Goal: Task Accomplishment & Management: Manage account settings

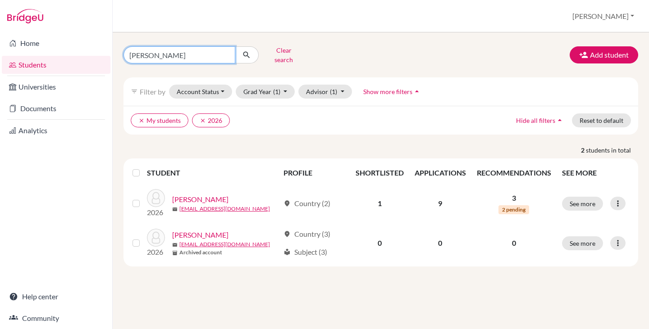
drag, startPoint x: 151, startPoint y: 51, endPoint x: 132, endPoint y: 55, distance: 20.2
click at [132, 55] on input "pedro" at bounding box center [179, 54] width 112 height 17
type input "p"
type input "greg"
click button "submit" at bounding box center [247, 54] width 24 height 17
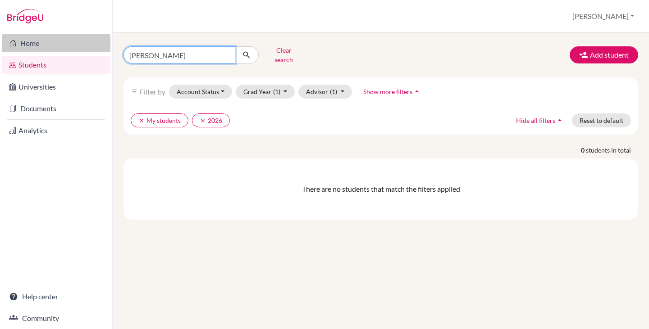
drag, startPoint x: 182, startPoint y: 51, endPoint x: 91, endPoint y: 49, distance: 91.1
click at [91, 49] on div "Home Students Universities Documents Analytics Help center Community Students o…" at bounding box center [324, 164] width 649 height 329
type input "pedro"
click button "submit" at bounding box center [247, 54] width 24 height 17
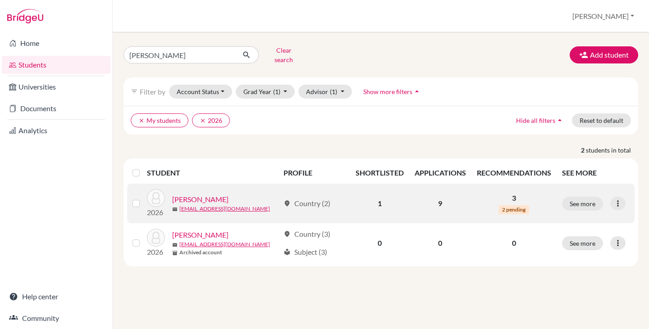
click at [192, 195] on link "[PERSON_NAME]" at bounding box center [200, 199] width 56 height 11
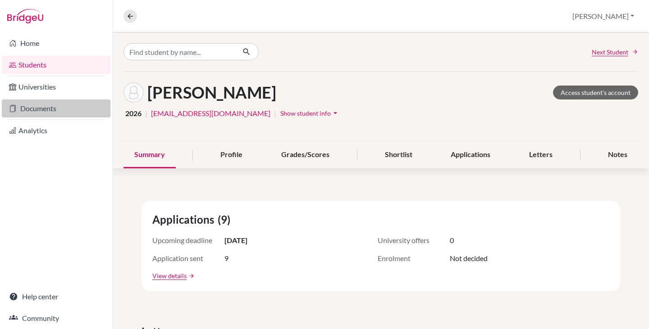
click at [45, 111] on link "Documents" at bounding box center [56, 109] width 109 height 18
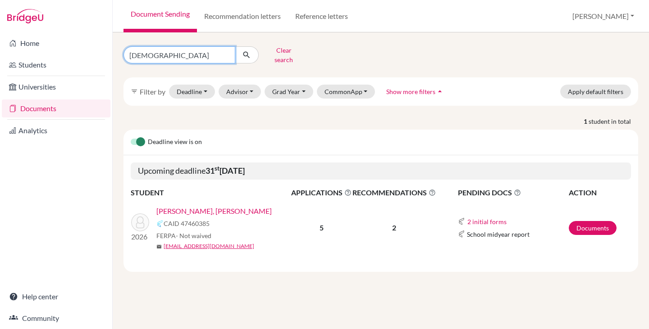
drag, startPoint x: 171, startPoint y: 55, endPoint x: 111, endPoint y: 54, distance: 60.0
click at [111, 54] on div "Home Students Universities Documents Analytics Help center Community Document S…" at bounding box center [324, 164] width 649 height 329
type input "pedro"
click button "submit" at bounding box center [247, 54] width 24 height 17
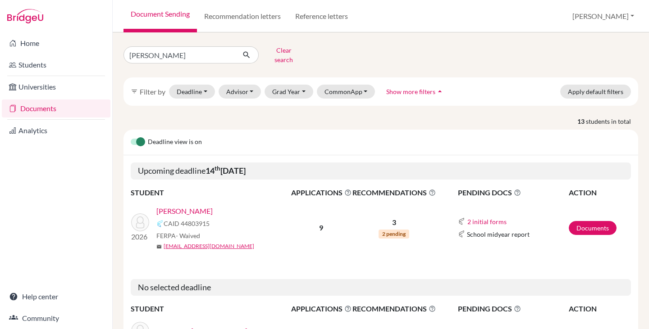
click at [180, 206] on link "Paiva, Pedro" at bounding box center [184, 211] width 56 height 11
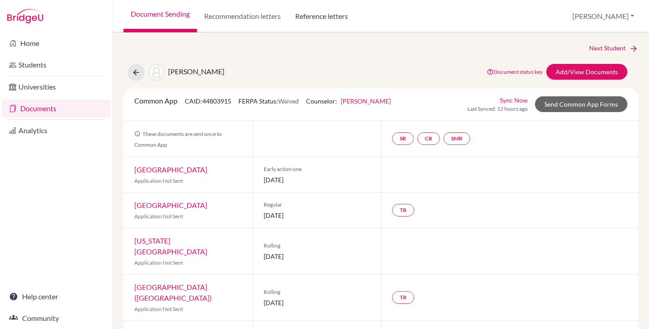
click at [330, 14] on link "Reference letters" at bounding box center [321, 16] width 67 height 32
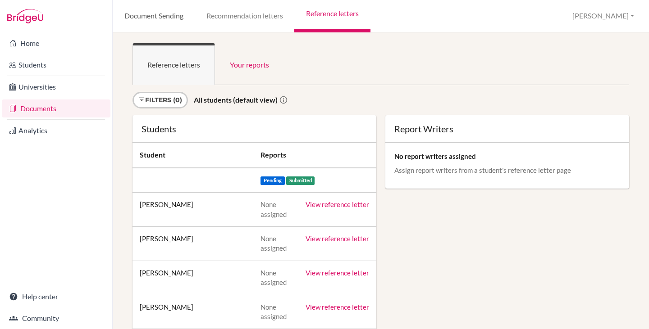
click at [145, 15] on link "Document Sending" at bounding box center [154, 16] width 82 height 32
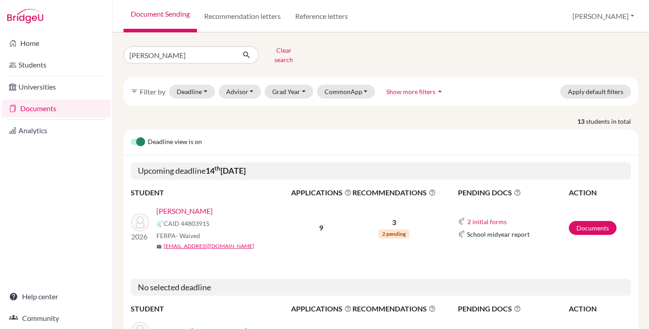
click at [180, 206] on link "Paiva, Pedro" at bounding box center [184, 211] width 56 height 11
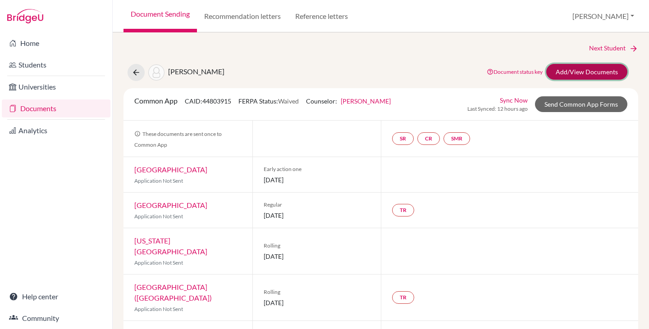
click at [605, 72] on link "Add/View Documents" at bounding box center [586, 72] width 81 height 16
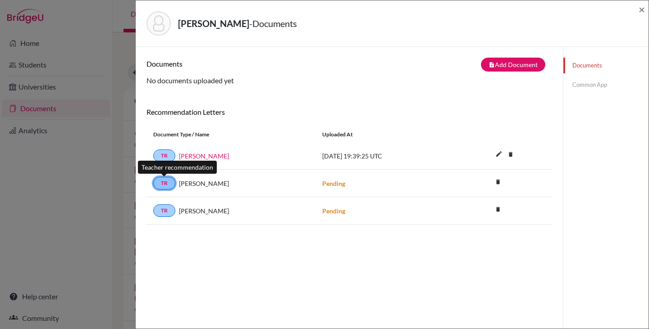
click at [167, 183] on link "TR" at bounding box center [164, 183] width 22 height 13
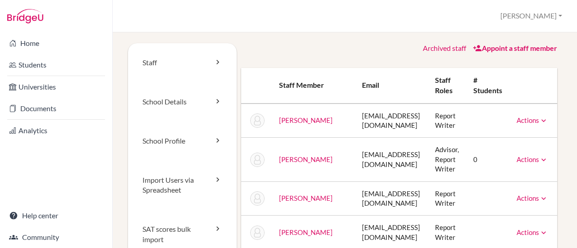
click at [425, 46] on link "Archived staff" at bounding box center [444, 48] width 43 height 9
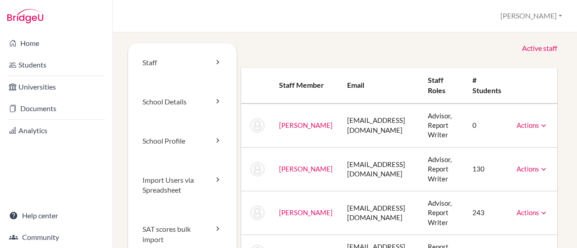
click at [524, 47] on link "Active staff" at bounding box center [539, 48] width 35 height 10
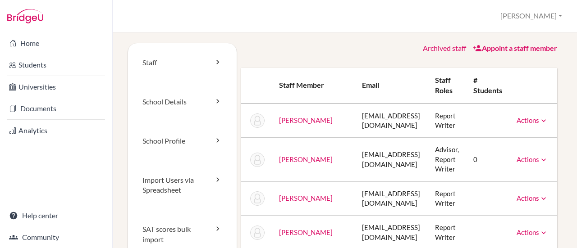
click at [488, 46] on link "Appoint a staff member" at bounding box center [515, 48] width 84 height 9
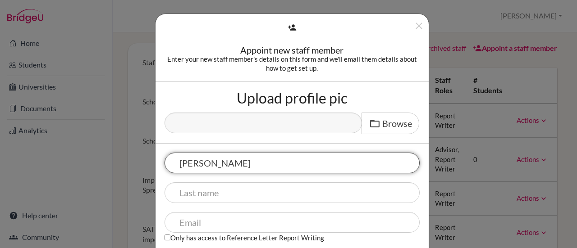
type input "Greg"
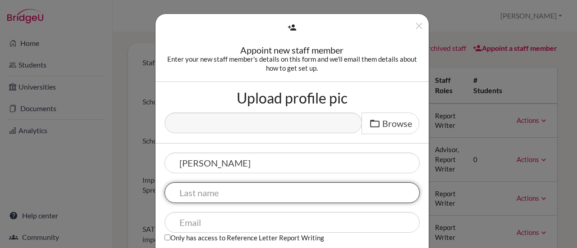
click at [189, 198] on input "text" at bounding box center [292, 193] width 255 height 21
type input "Sipp"
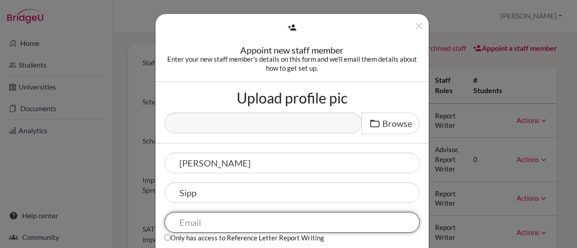
click at [184, 222] on input "text" at bounding box center [292, 222] width 255 height 21
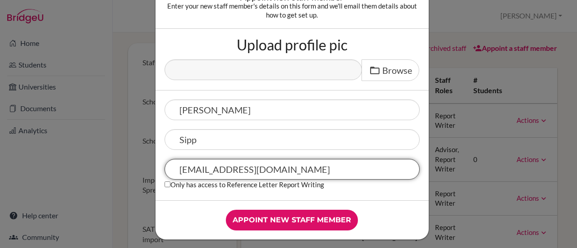
scroll to position [58, 0]
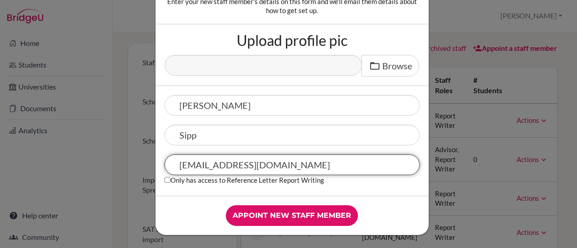
type input "gsipp@earj.com.br"
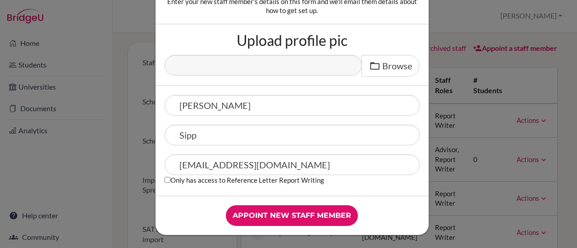
click at [160, 178] on div "Greg Sipp gsipp@earj.com.br Only has access to Reference Letter Report Writing" at bounding box center [291, 141] width 273 height 110
click at [165, 179] on input "Only has access to Reference Letter Report Writing" at bounding box center [168, 180] width 6 height 6
checkbox input "true"
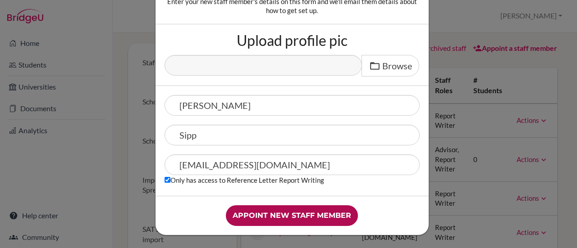
click at [274, 214] on input "Appoint new staff member" at bounding box center [292, 216] width 132 height 21
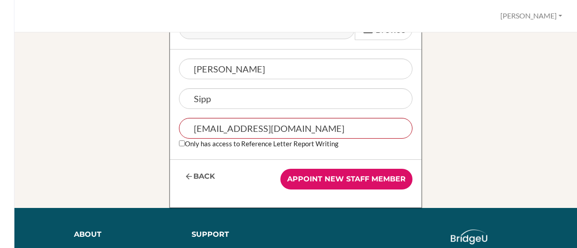
scroll to position [180, 0]
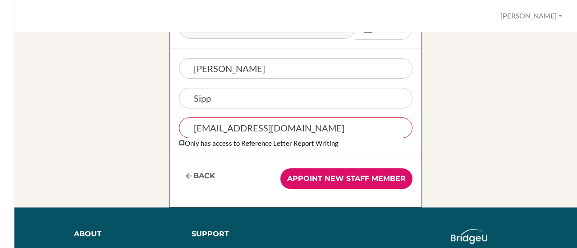
click at [179, 142] on input "Only has access to Reference Letter Report Writing" at bounding box center [182, 143] width 6 height 6
checkbox input "true"
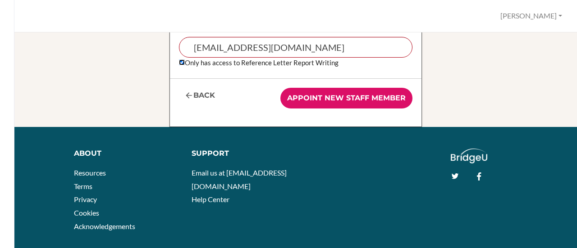
scroll to position [270, 0]
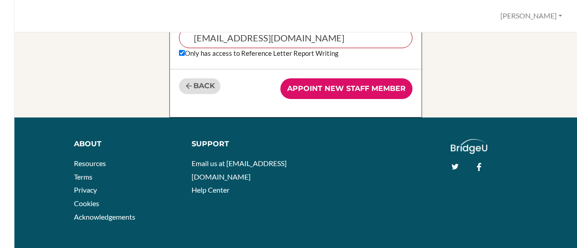
click at [190, 88] on link "Back" at bounding box center [199, 86] width 41 height 16
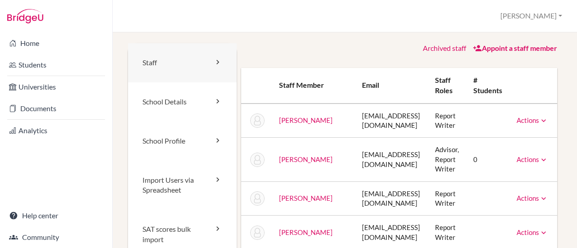
click at [169, 63] on link "Staff" at bounding box center [182, 62] width 109 height 39
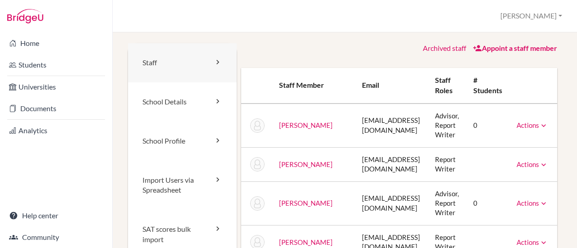
click at [210, 59] on link "Staff" at bounding box center [182, 62] width 109 height 39
click at [433, 45] on link "Archived staff" at bounding box center [444, 48] width 43 height 9
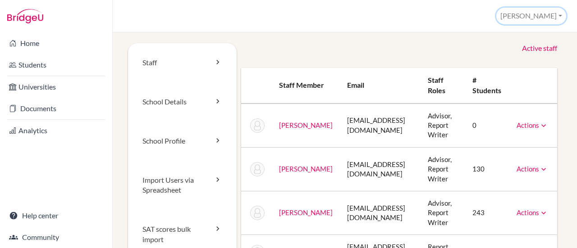
click at [553, 17] on button "[PERSON_NAME]" at bounding box center [531, 16] width 70 height 17
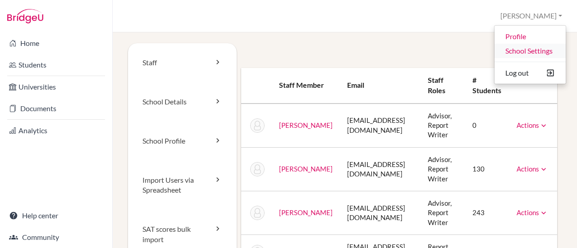
click at [520, 56] on link "School Settings" at bounding box center [529, 51] width 71 height 14
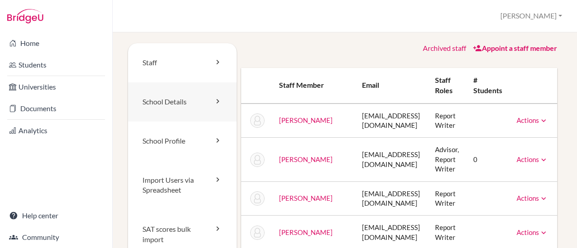
click at [181, 100] on link "School Details" at bounding box center [182, 101] width 109 height 39
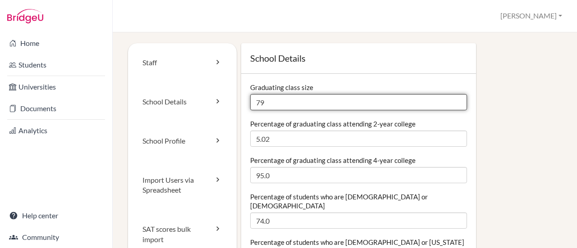
drag, startPoint x: 270, startPoint y: 101, endPoint x: 251, endPoint y: 101, distance: 18.5
click at [251, 101] on input "79" at bounding box center [358, 102] width 217 height 16
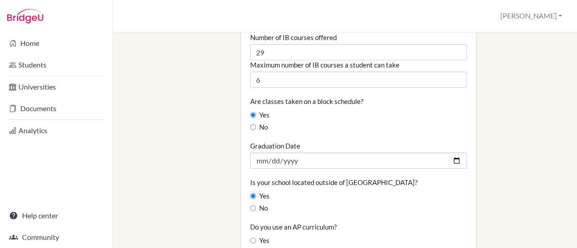
scroll to position [721, 0]
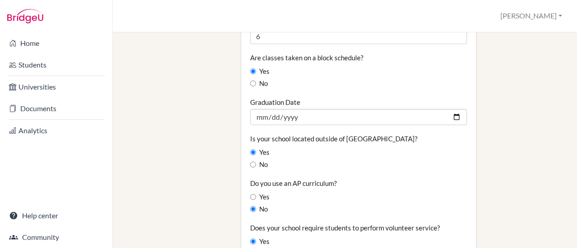
type input "69"
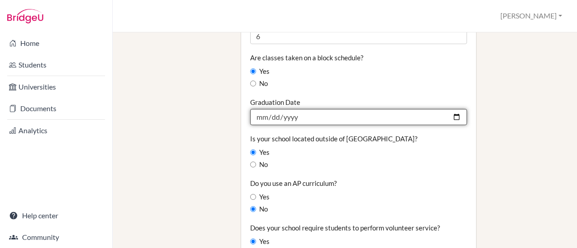
click at [299, 109] on input "2025-05-28" at bounding box center [358, 117] width 217 height 16
click at [294, 109] on input "2025-05-28" at bounding box center [358, 117] width 217 height 16
click at [297, 109] on input "2025-05-28" at bounding box center [358, 117] width 217 height 16
click at [286, 109] on input "2025-05-28" at bounding box center [358, 117] width 217 height 16
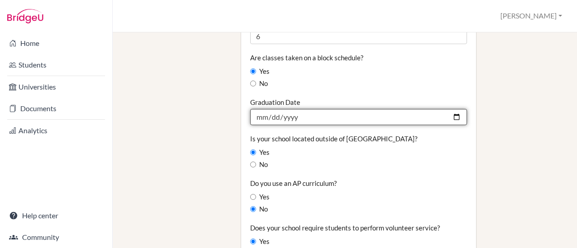
click at [451, 109] on input "2025-05-28" at bounding box center [358, 117] width 217 height 16
type input "2026-05-28"
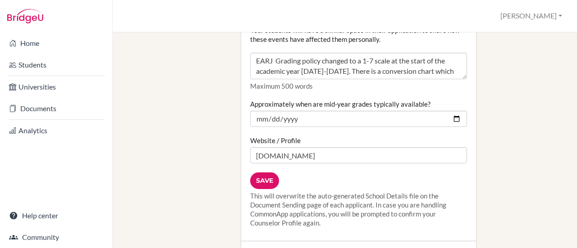
scroll to position [1217, 0]
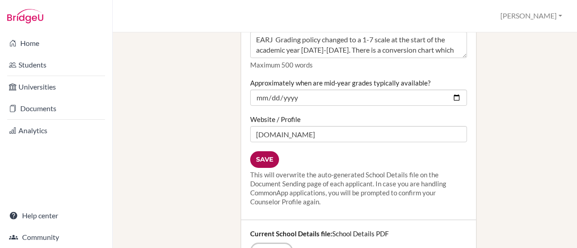
click at [263, 151] on input "Save" at bounding box center [264, 159] width 29 height 17
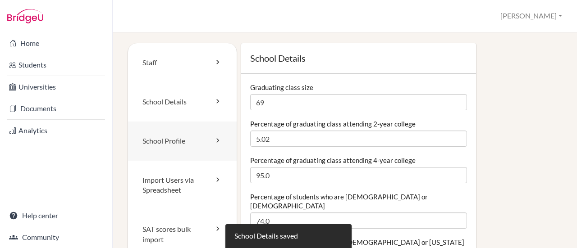
click at [183, 143] on link "School Profile" at bounding box center [182, 141] width 109 height 39
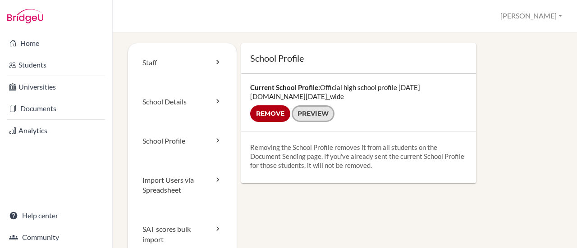
click at [314, 117] on link "Preview" at bounding box center [313, 113] width 43 height 17
click at [266, 115] on input "Remove" at bounding box center [270, 113] width 40 height 17
